Goal: Navigation & Orientation: Find specific page/section

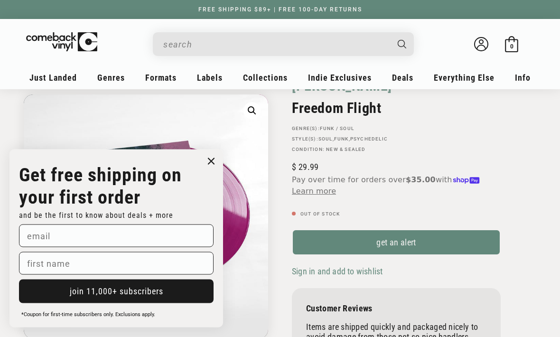
scroll to position [61, 0]
click at [212, 168] on circle "Close dialog" at bounding box center [211, 162] width 14 height 14
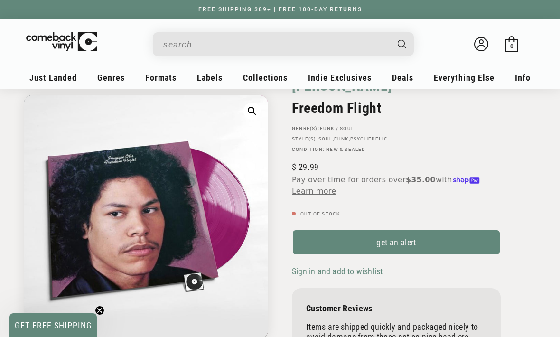
click at [476, 138] on p "STYLE(S): Soul , Funk , Psychedelic" at bounding box center [396, 139] width 209 height 6
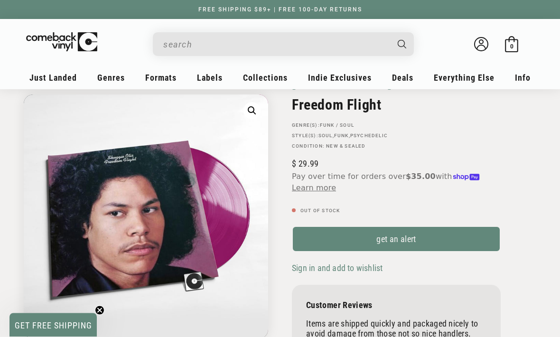
scroll to position [0, 0]
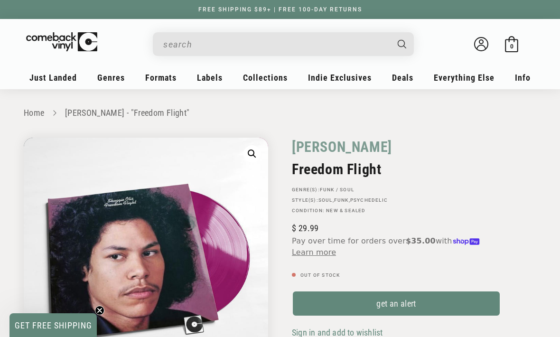
click at [232, 46] on input "When autocomplete results are available use up and down arrows to review and en…" at bounding box center [275, 44] width 225 height 19
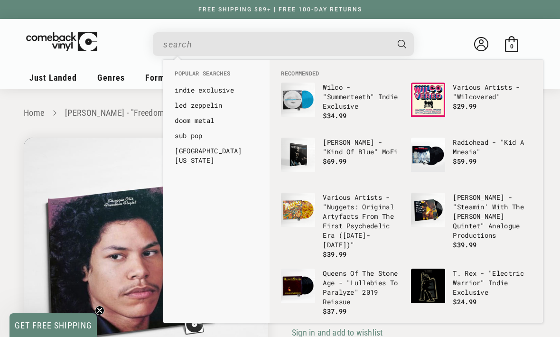
click at [226, 94] on link "indie exclusive" at bounding box center [216, 89] width 83 height 9
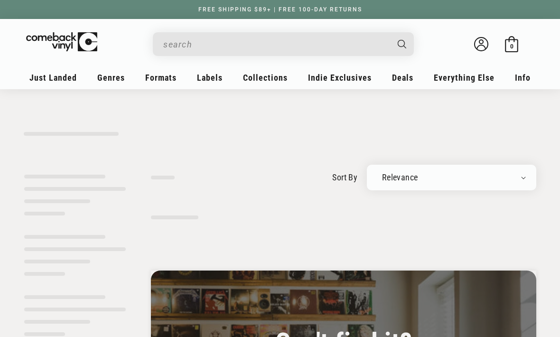
type input "indie exclusive"
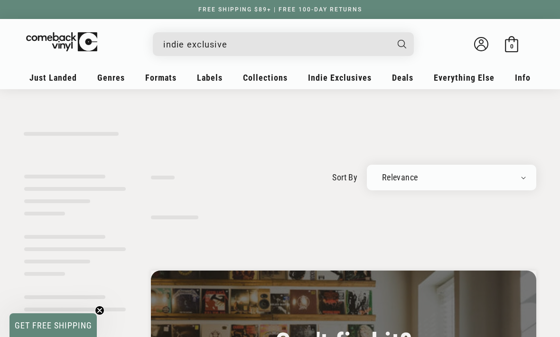
click at [32, 142] on link "Acoustic Sounds Series" at bounding box center [67, 139] width 117 height 16
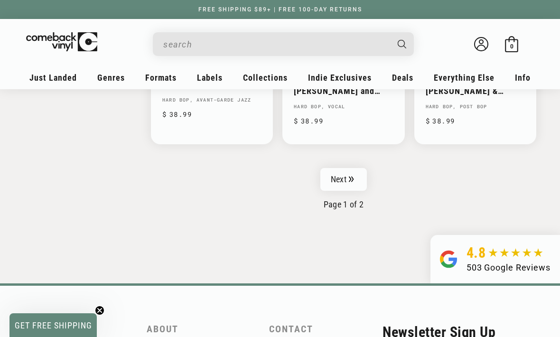
scroll to position [1578, 0]
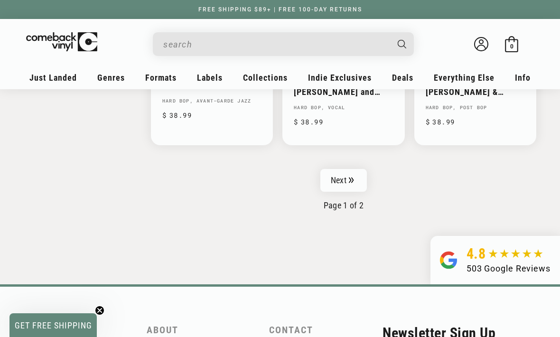
click at [349, 177] on icon "Pagination" at bounding box center [351, 180] width 5 height 6
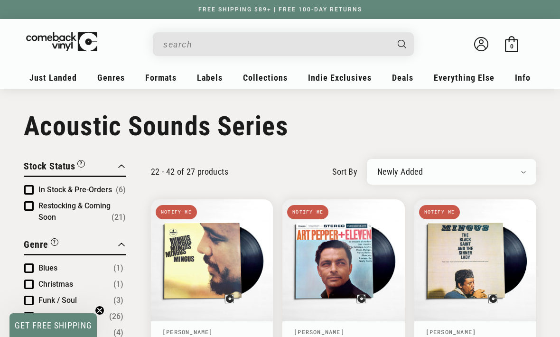
click at [468, 156] on link "Audiophile Deals" at bounding box center [450, 155] width 95 height 16
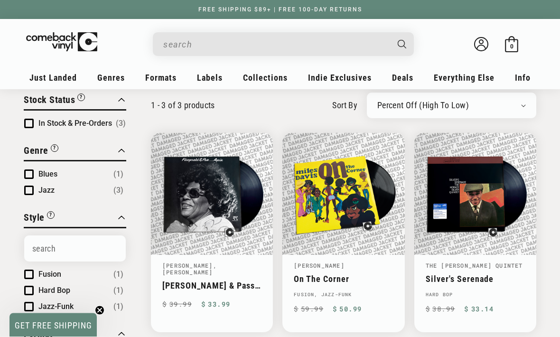
scroll to position [66, 0]
